Goal: Information Seeking & Learning: Learn about a topic

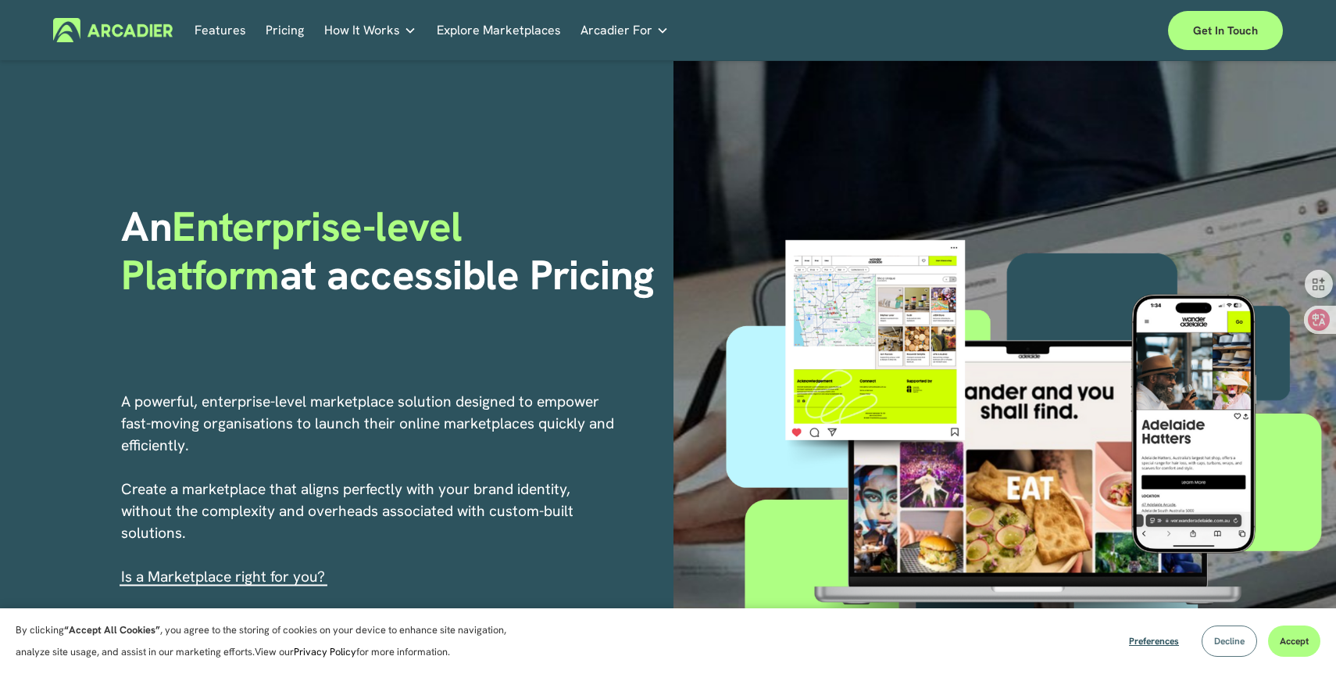
click at [1217, 641] on span "Decline" at bounding box center [1229, 640] width 30 height 13
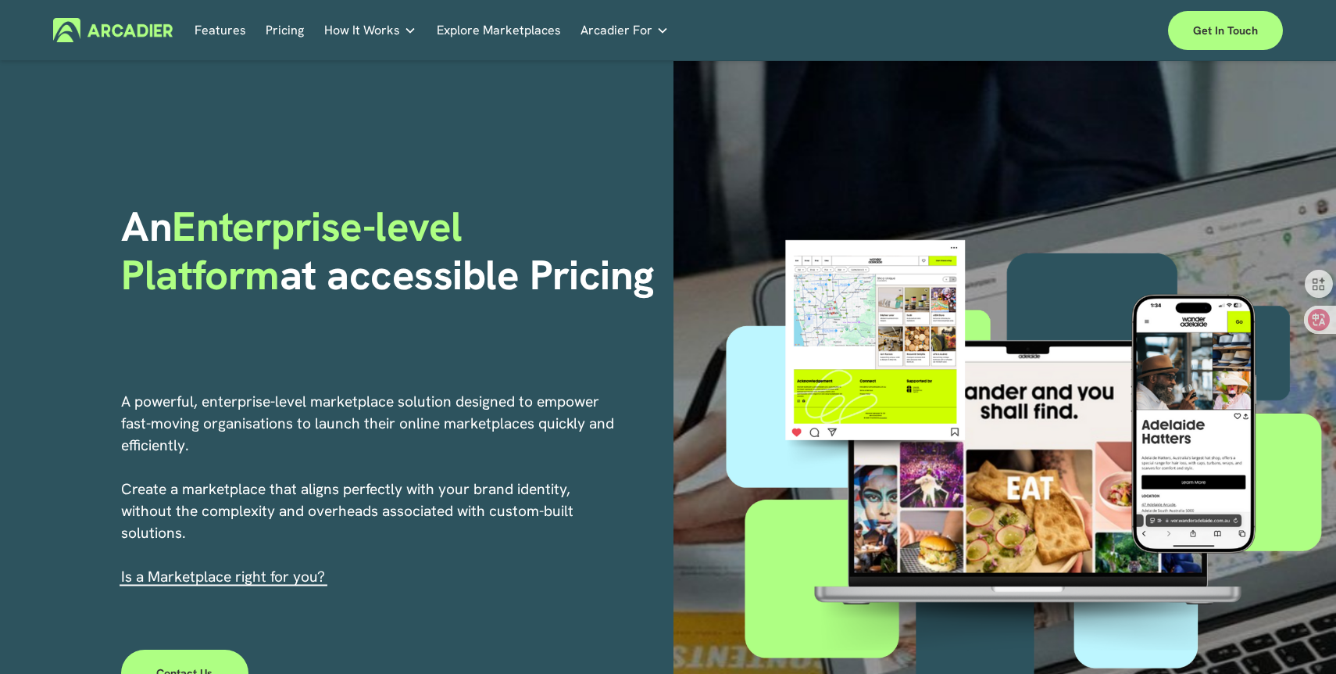
click at [0, 0] on h5 "About Us" at bounding box center [0, 0] width 0 height 0
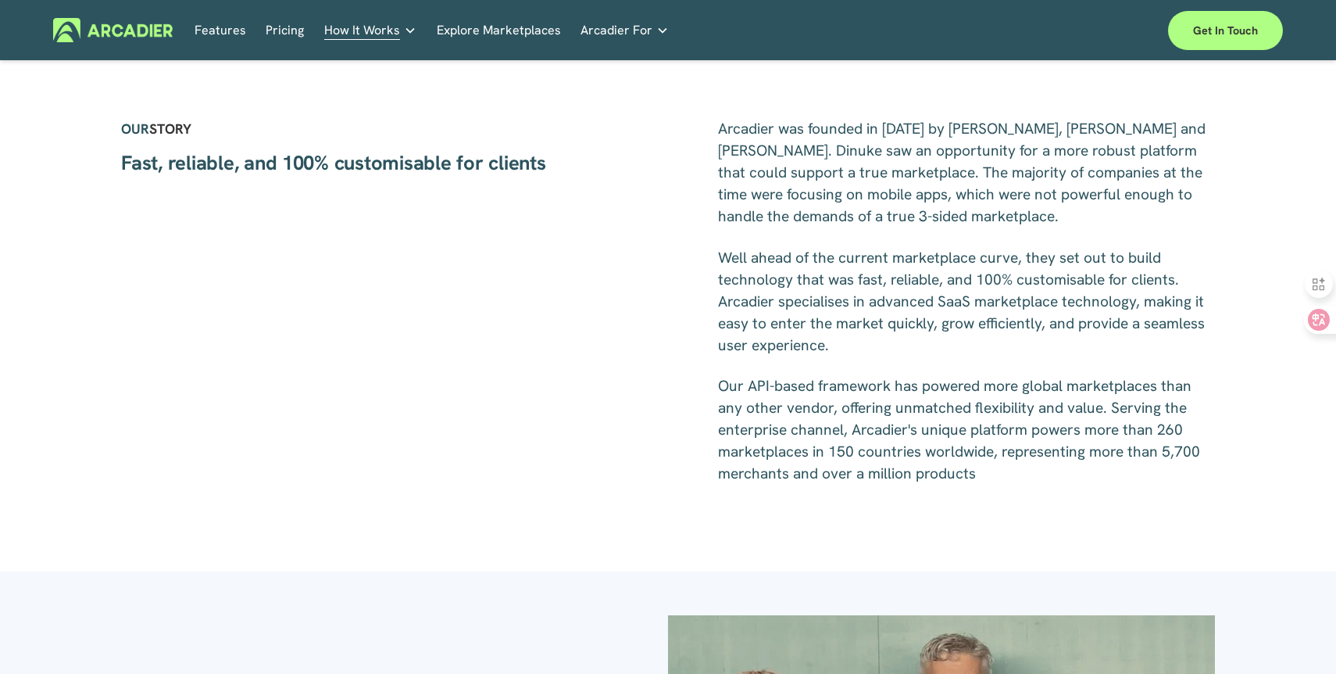
scroll to position [570, 0]
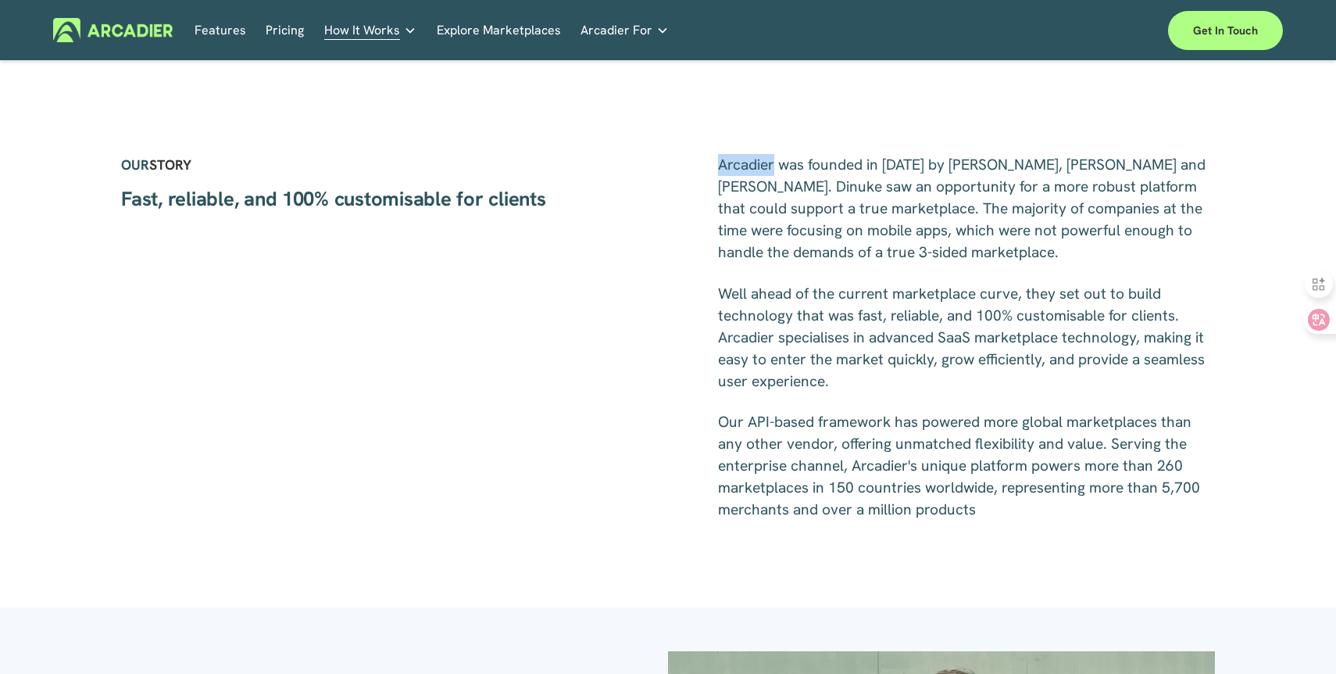
drag, startPoint x: 720, startPoint y: 164, endPoint x: 774, endPoint y: 168, distance: 54.1
click at [774, 168] on span "Arcadier was founded in [DATE] by [PERSON_NAME], [PERSON_NAME] and [PERSON_NAME…" at bounding box center [963, 208] width 491 height 107
copy span "Arcadier"
